Goal: Check status: Check status

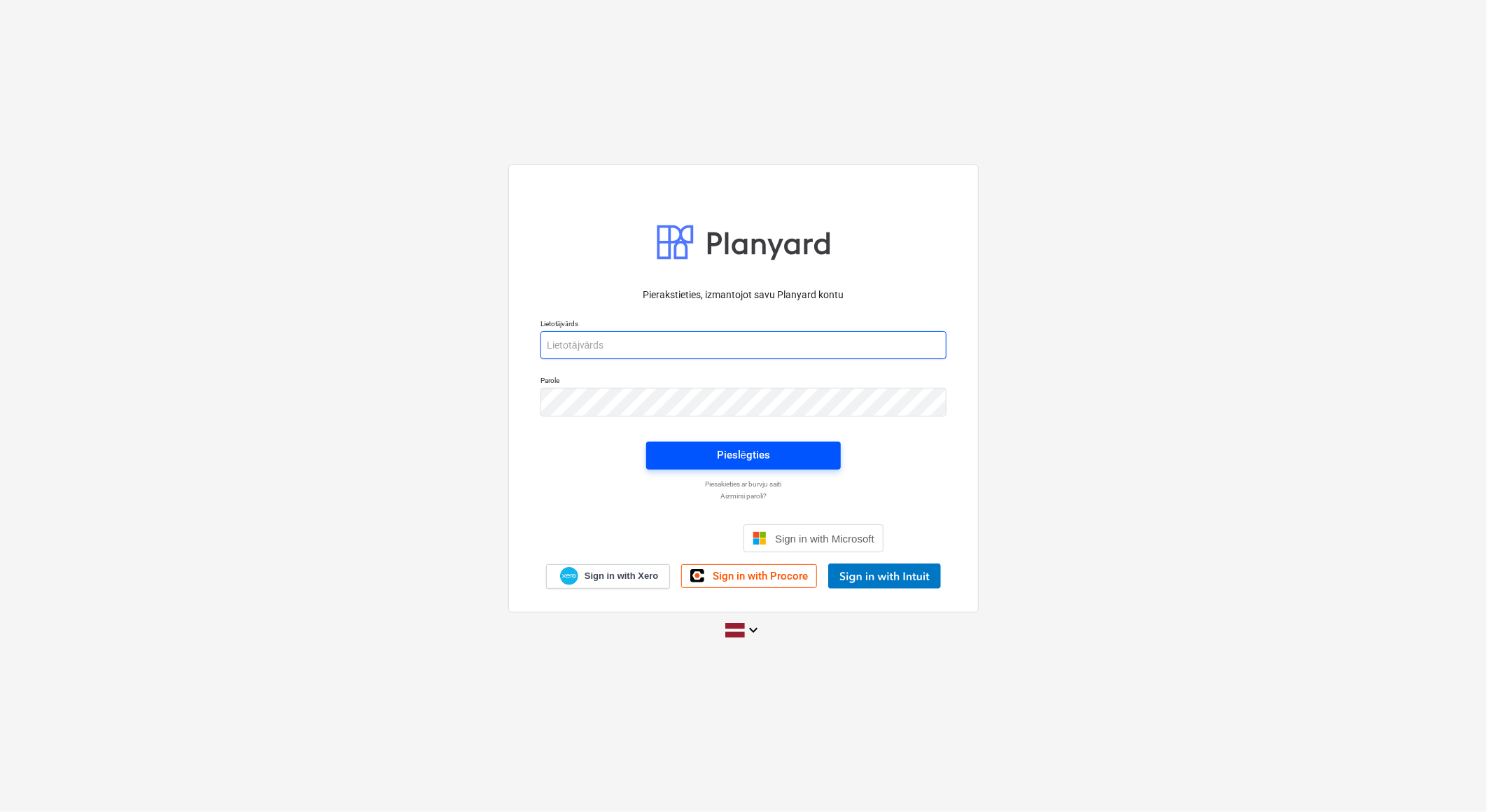
type input "[PERSON_NAME][EMAIL_ADDRESS][DOMAIN_NAME]"
click at [713, 453] on span "Pieslēgties" at bounding box center [743, 455] width 161 height 18
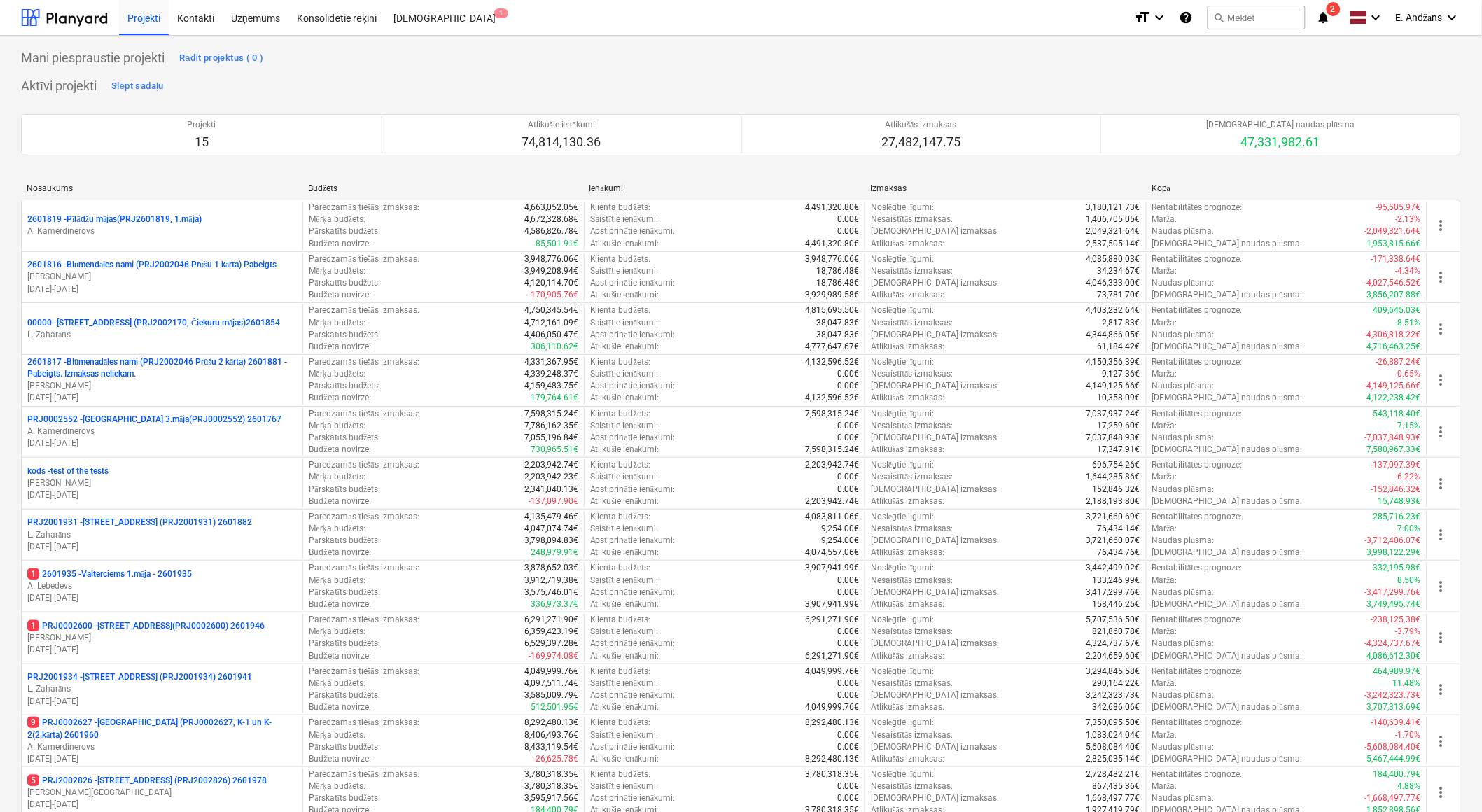
click at [1324, 12] on icon "notifications" at bounding box center [1324, 18] width 14 height 17
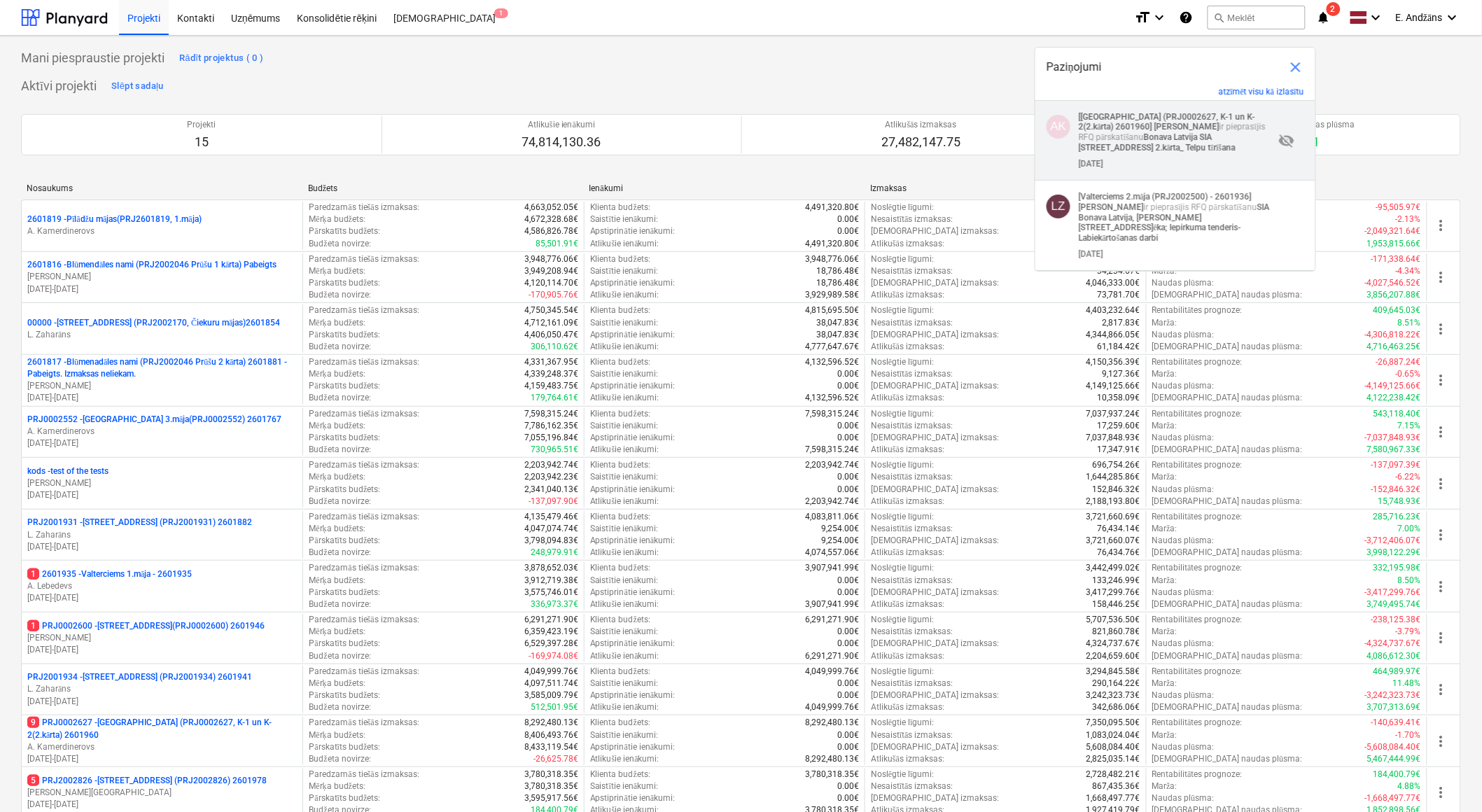
click at [1144, 137] on p "[[GEOGRAPHIC_DATA] (PRJ0002627, K-1 un K-2(2.kārta) 2601960] [PERSON_NAME] ir p…" at bounding box center [1176, 133] width 195 height 42
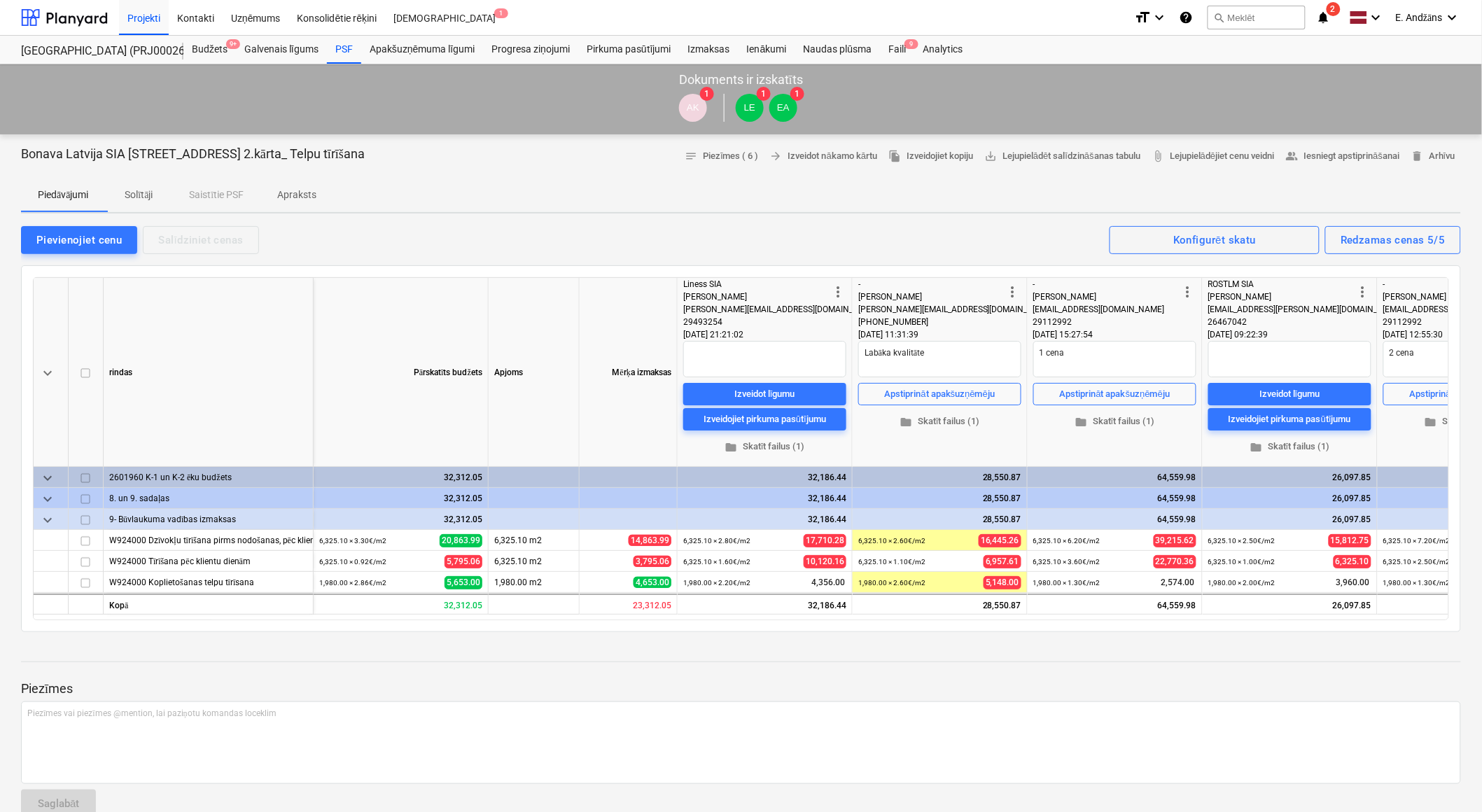
click at [1321, 19] on icon "notifications" at bounding box center [1324, 18] width 14 height 17
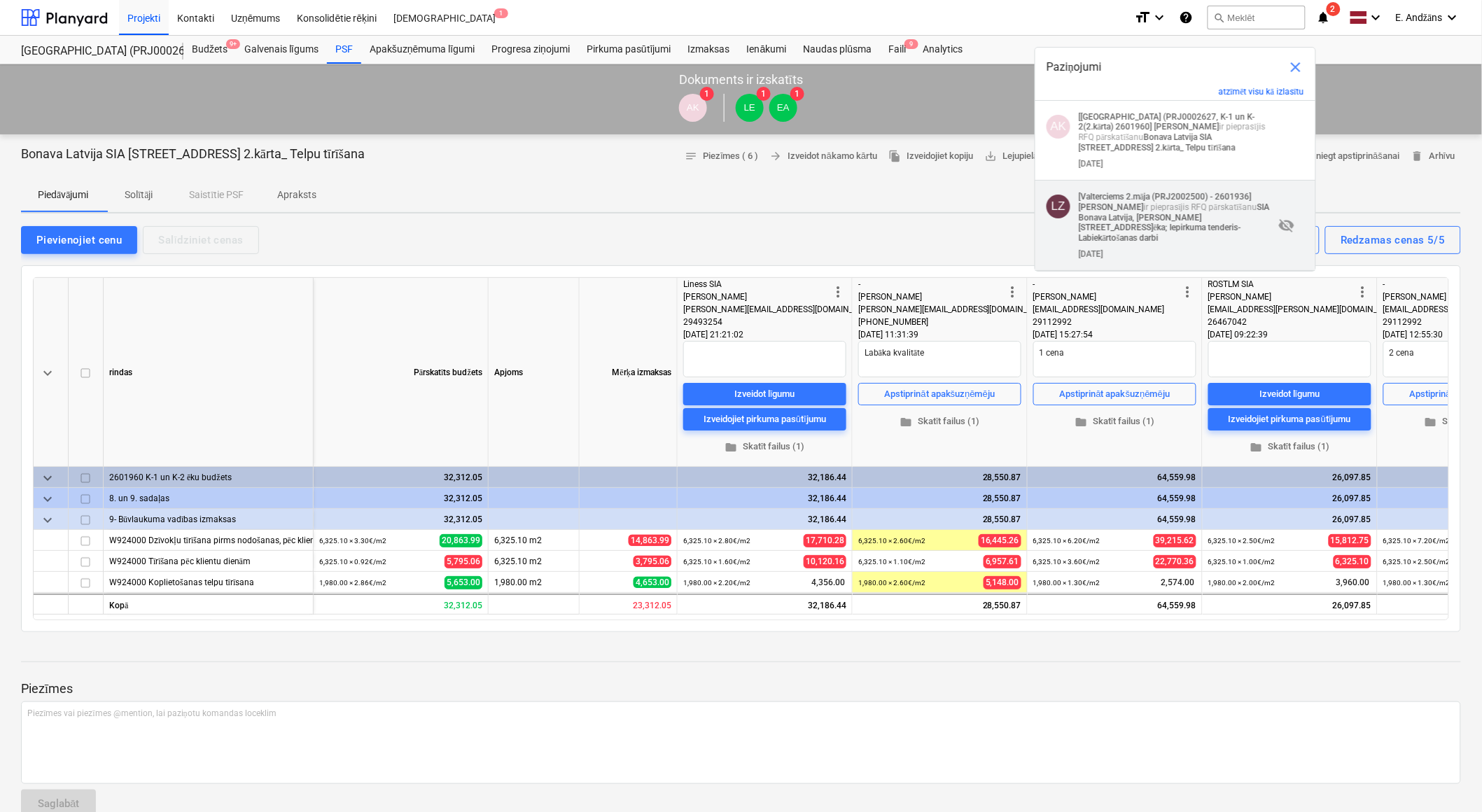
click at [1169, 224] on strong "SIA Bonava Latvija, [PERSON_NAME][STREET_ADDRESS]ēka; Iepirkuma tenderis- Labie…" at bounding box center [1175, 223] width 191 height 41
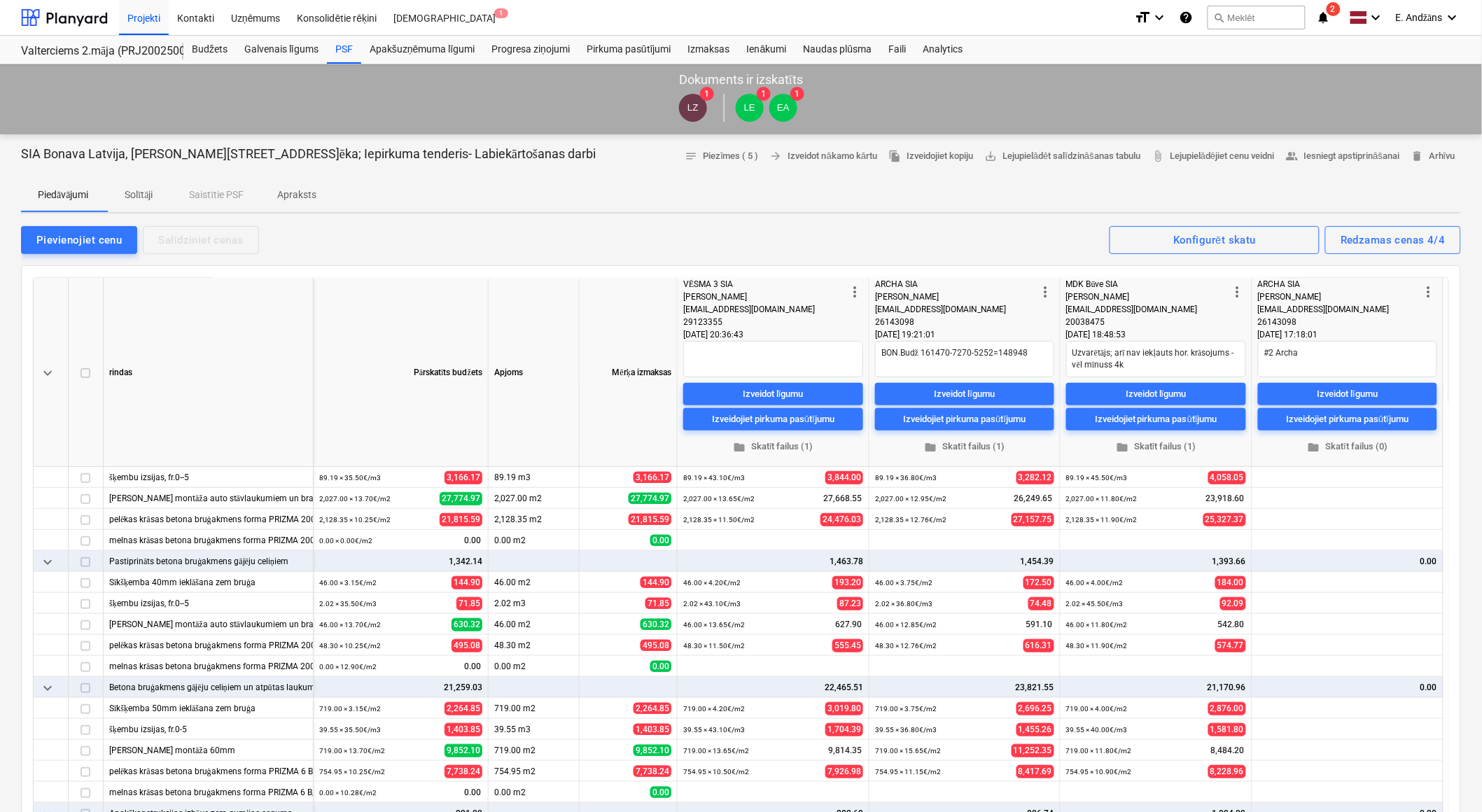
scroll to position [233, 0]
type textarea "x"
